Goal: Navigation & Orientation: Find specific page/section

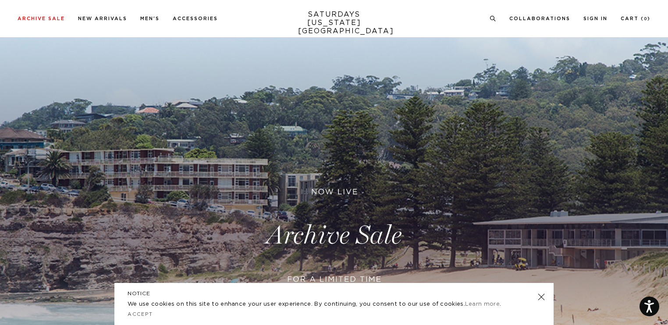
scroll to position [12, 0]
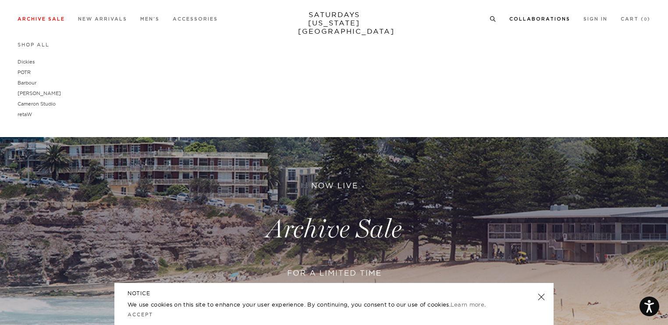
click at [518, 21] on link "Collaborations" at bounding box center [539, 19] width 61 height 5
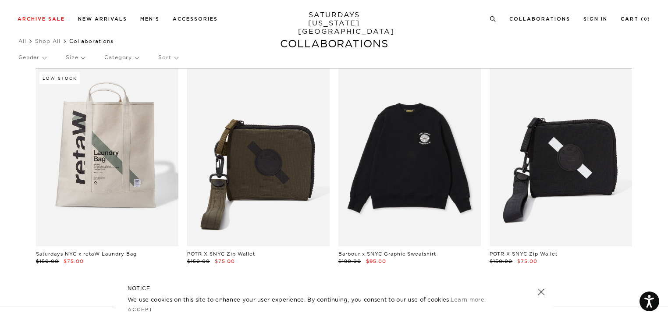
scroll to position [169, 0]
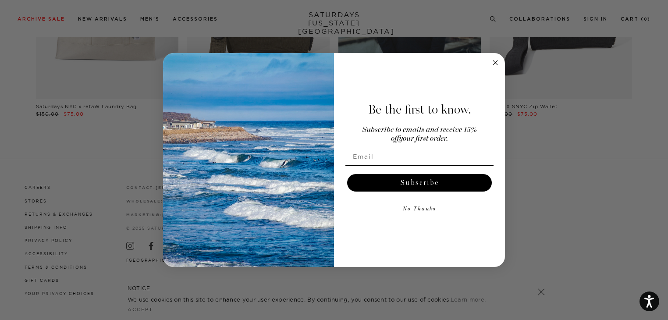
click at [496, 62] on icon "Close dialog" at bounding box center [495, 62] width 4 height 4
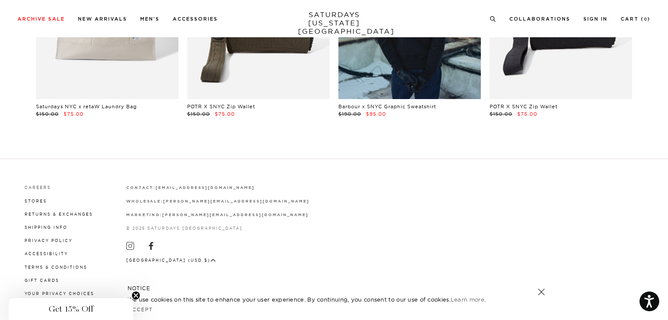
click at [42, 189] on link "Careers" at bounding box center [38, 187] width 26 height 5
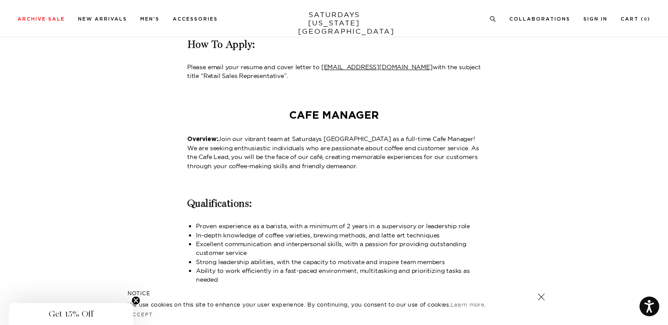
scroll to position [298, 0]
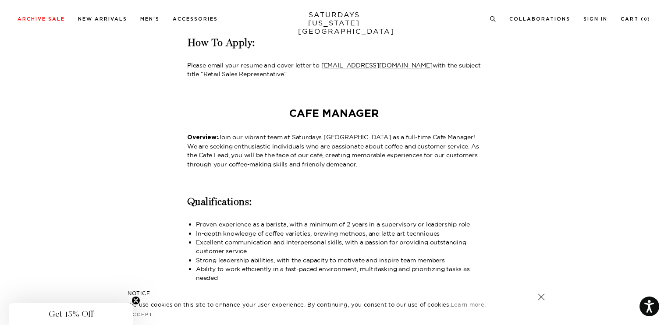
click at [543, 299] on link at bounding box center [541, 297] width 12 height 12
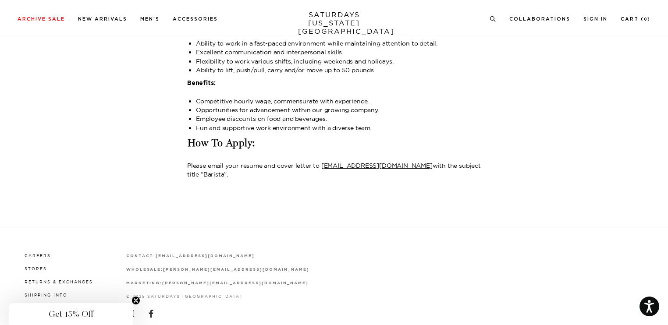
scroll to position [1133, 0]
click at [135, 302] on icon "Close teaser" at bounding box center [136, 301] width 4 height 4
